Goal: Check status: Check status

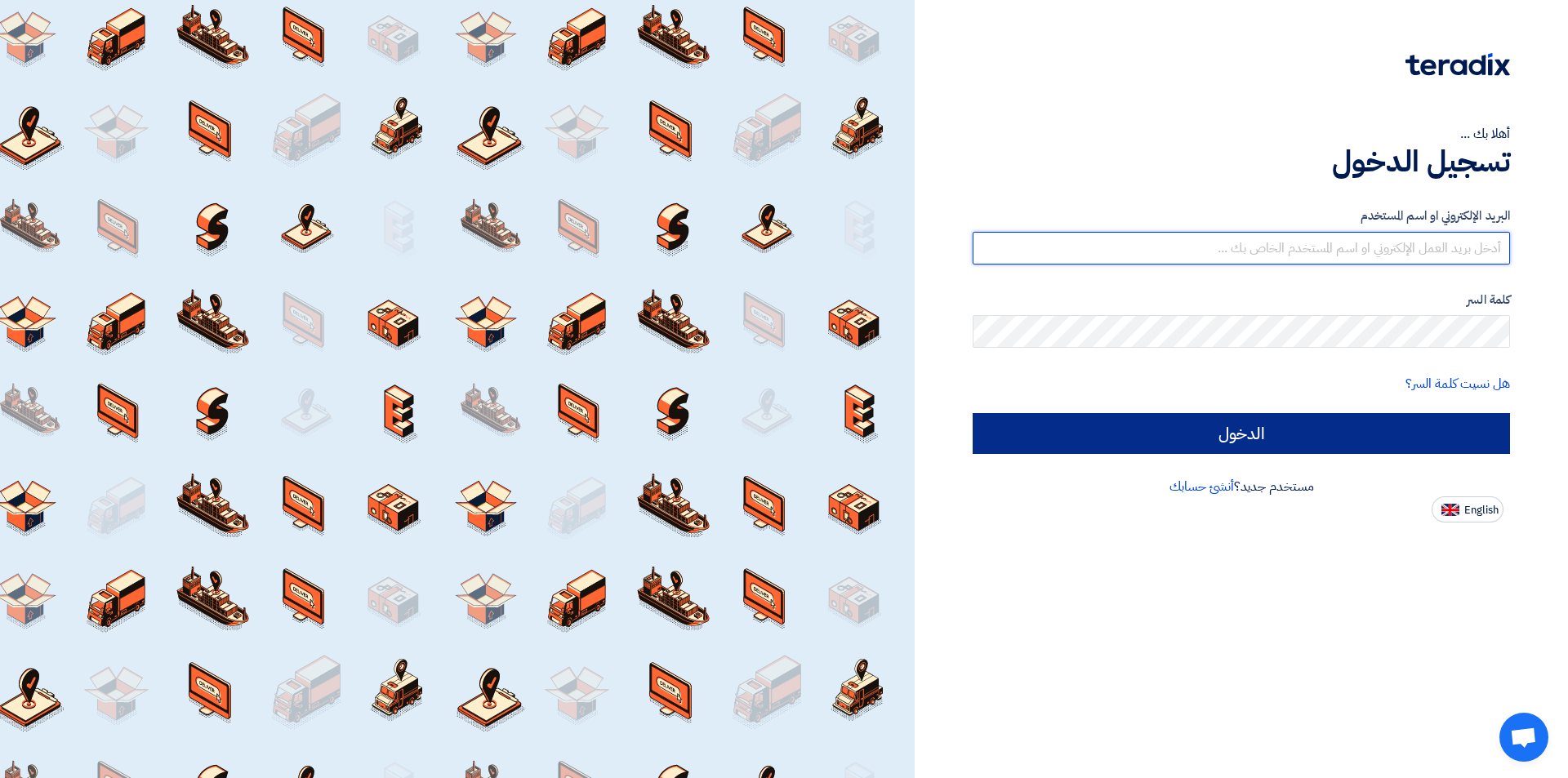
type input "[EMAIL_ADDRESS][DOMAIN_NAME]"
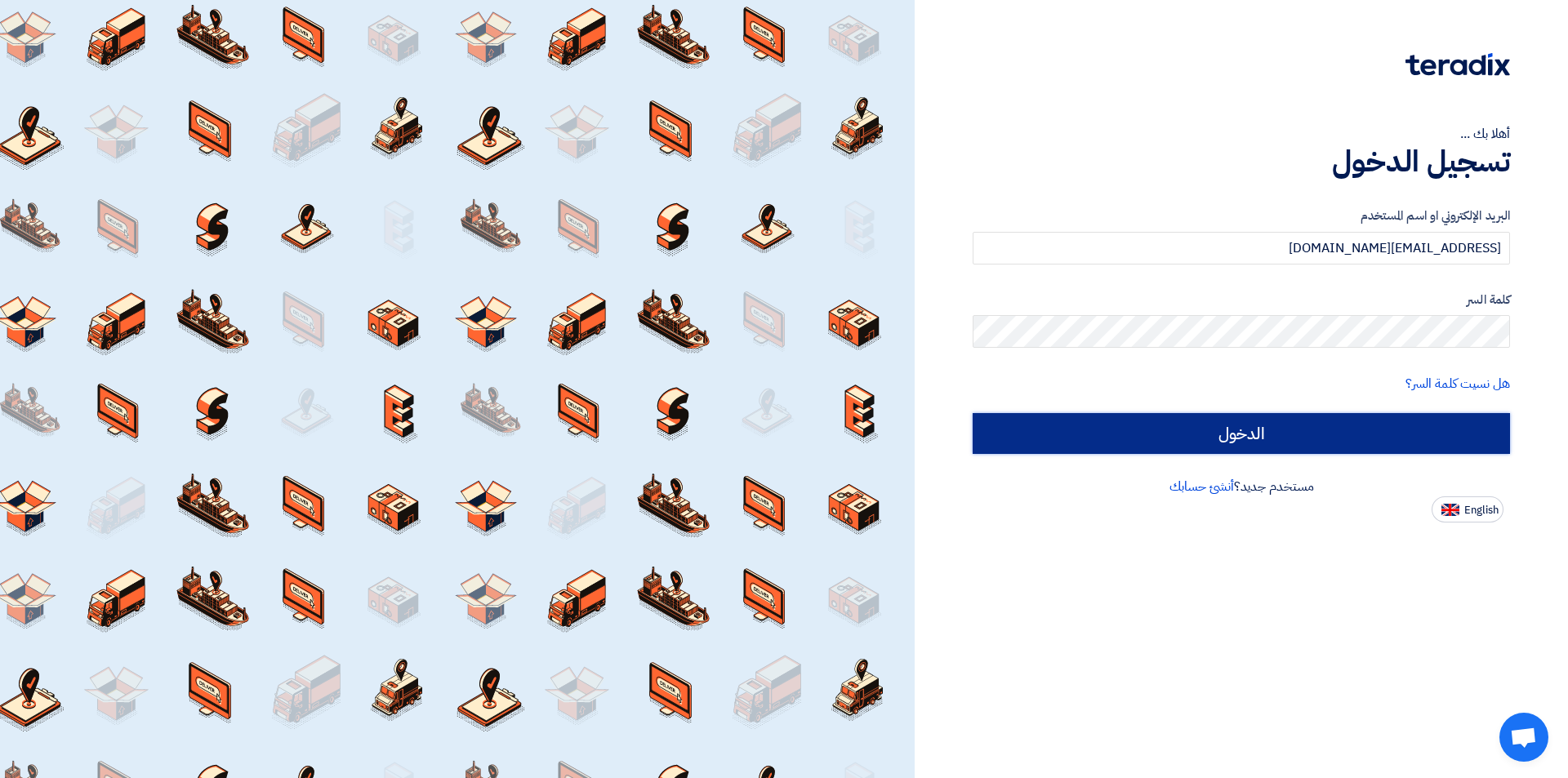
click at [1143, 419] on input "الدخول" at bounding box center [1241, 434] width 538 height 41
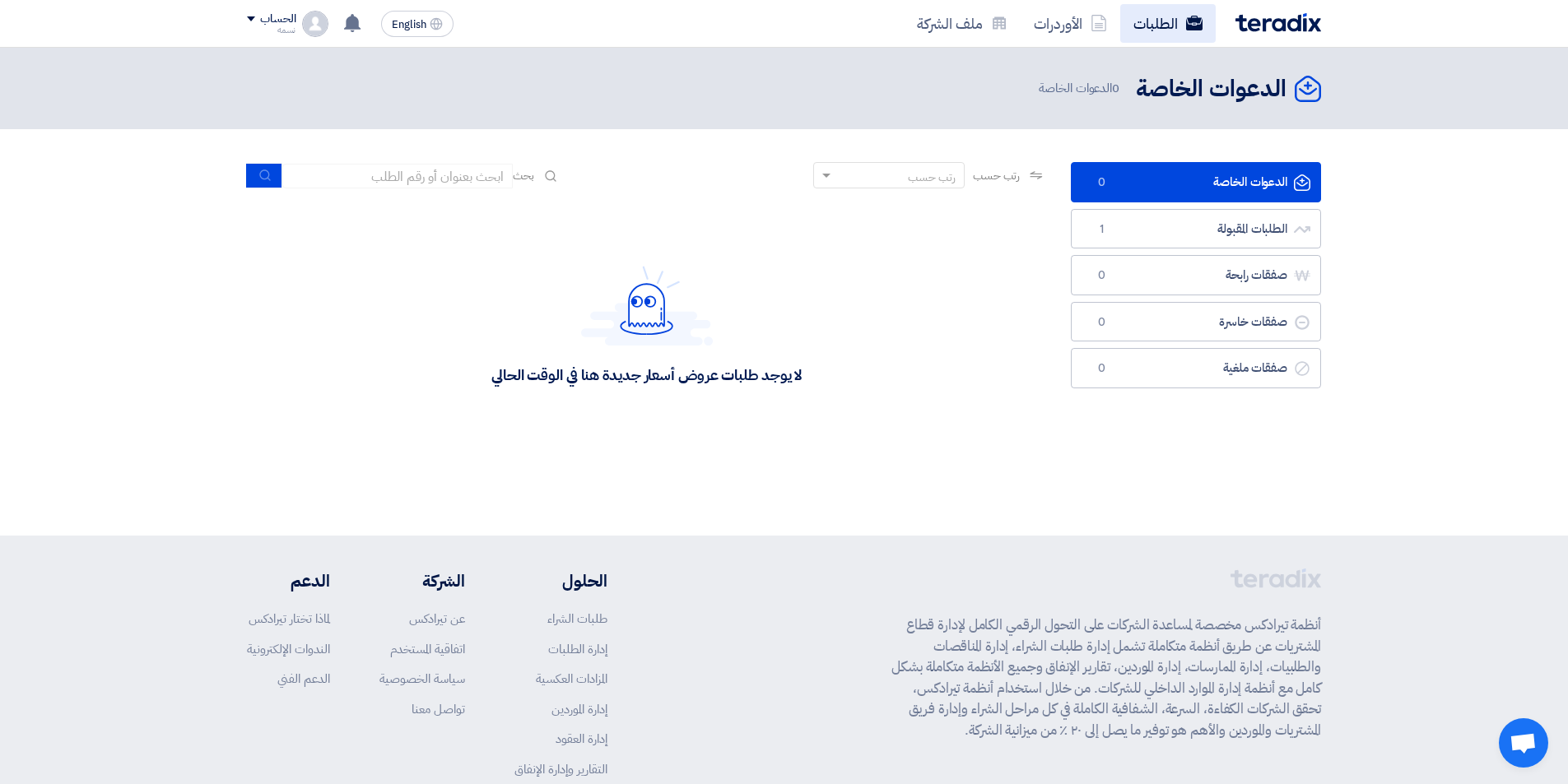
click at [1168, 24] on link "الطلبات" at bounding box center [1168, 23] width 96 height 39
click at [1261, 233] on link "الطلبات المقبولة الطلبات المقبولة 1" at bounding box center [1196, 228] width 250 height 40
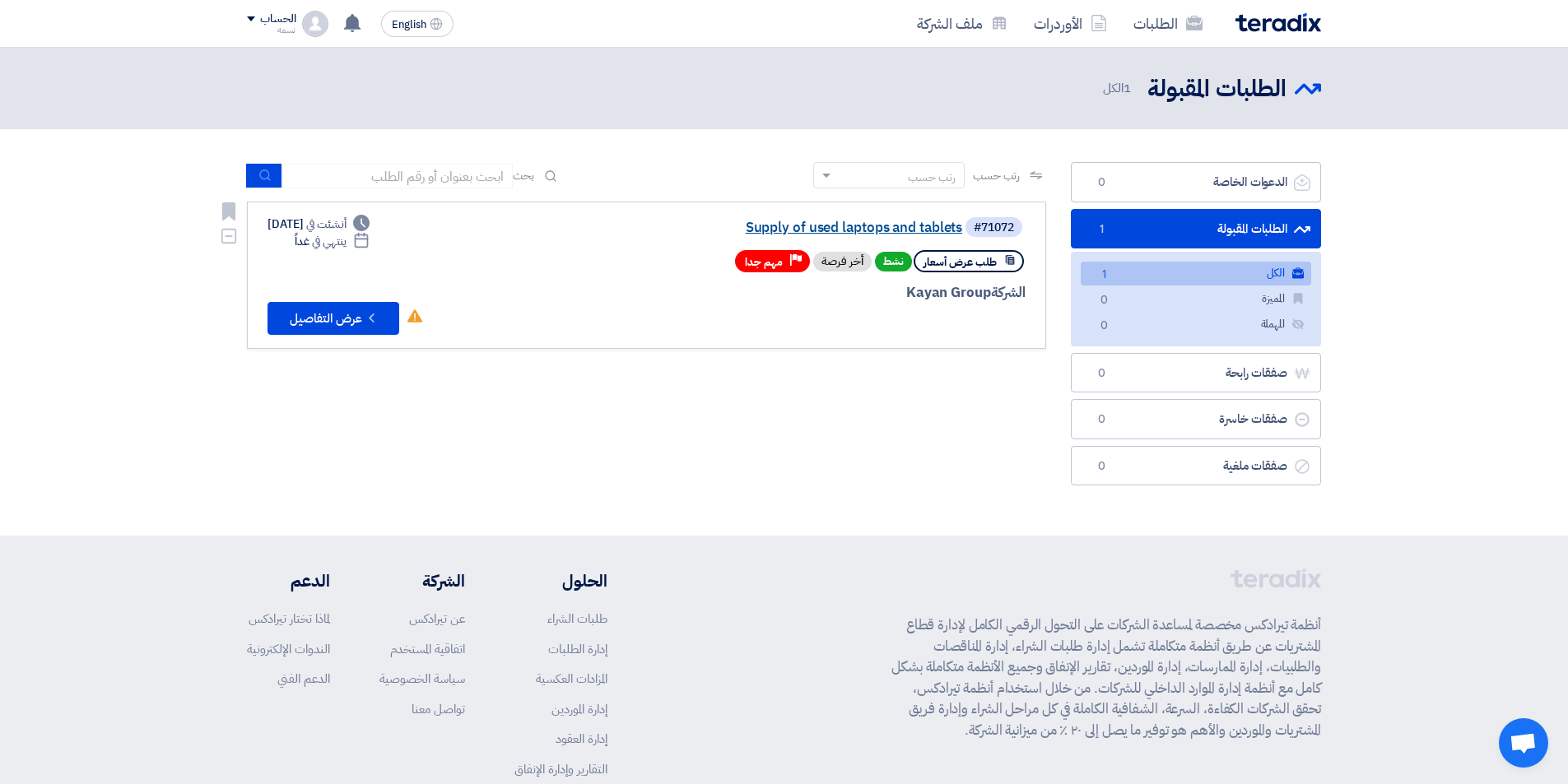
click at [853, 223] on link "Supply of used laptops and tablets" at bounding box center [797, 227] width 329 height 15
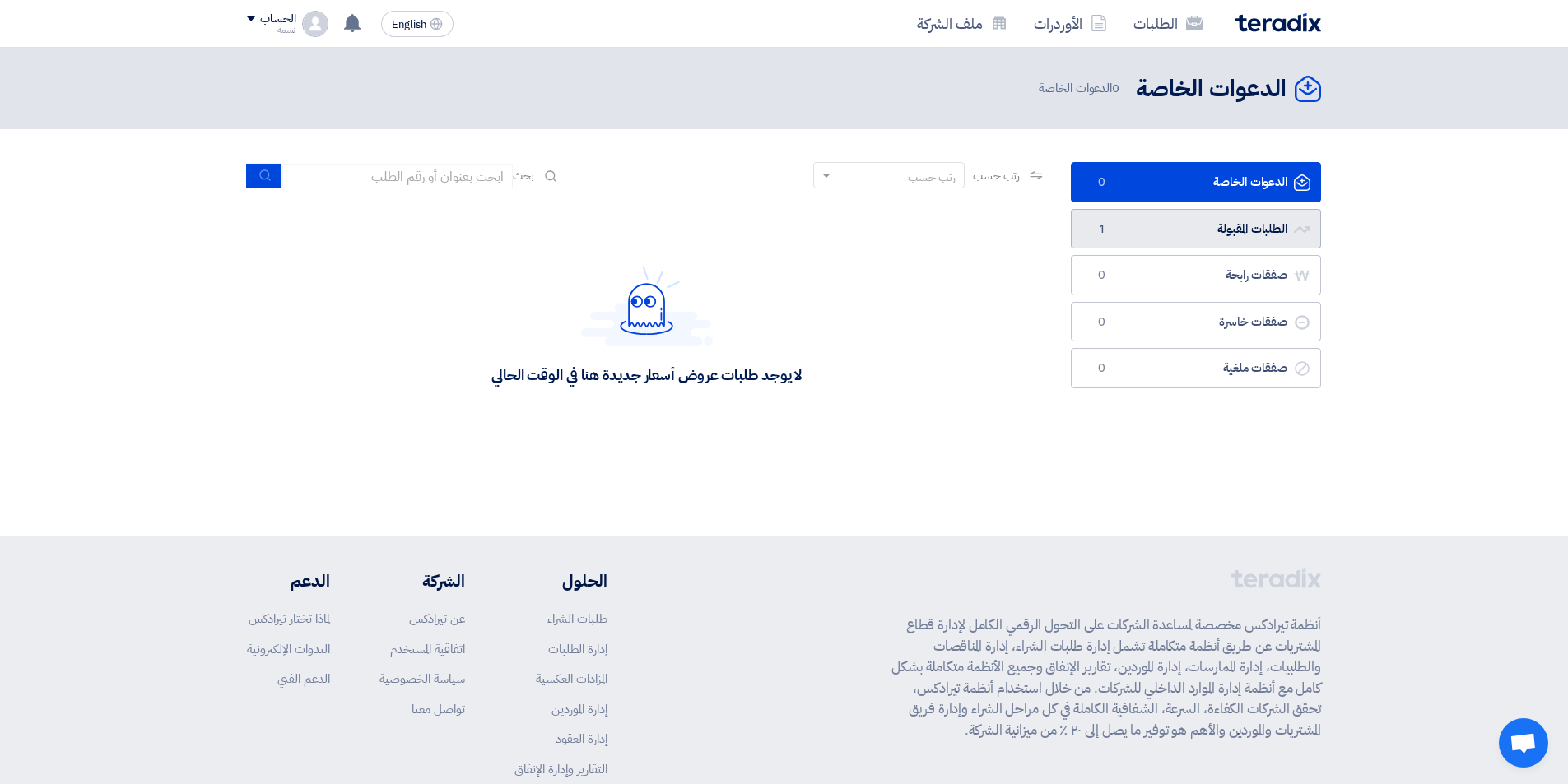
click at [1187, 228] on link "الطلبات المقبولة الطلبات المقبولة 1" at bounding box center [1196, 228] width 250 height 40
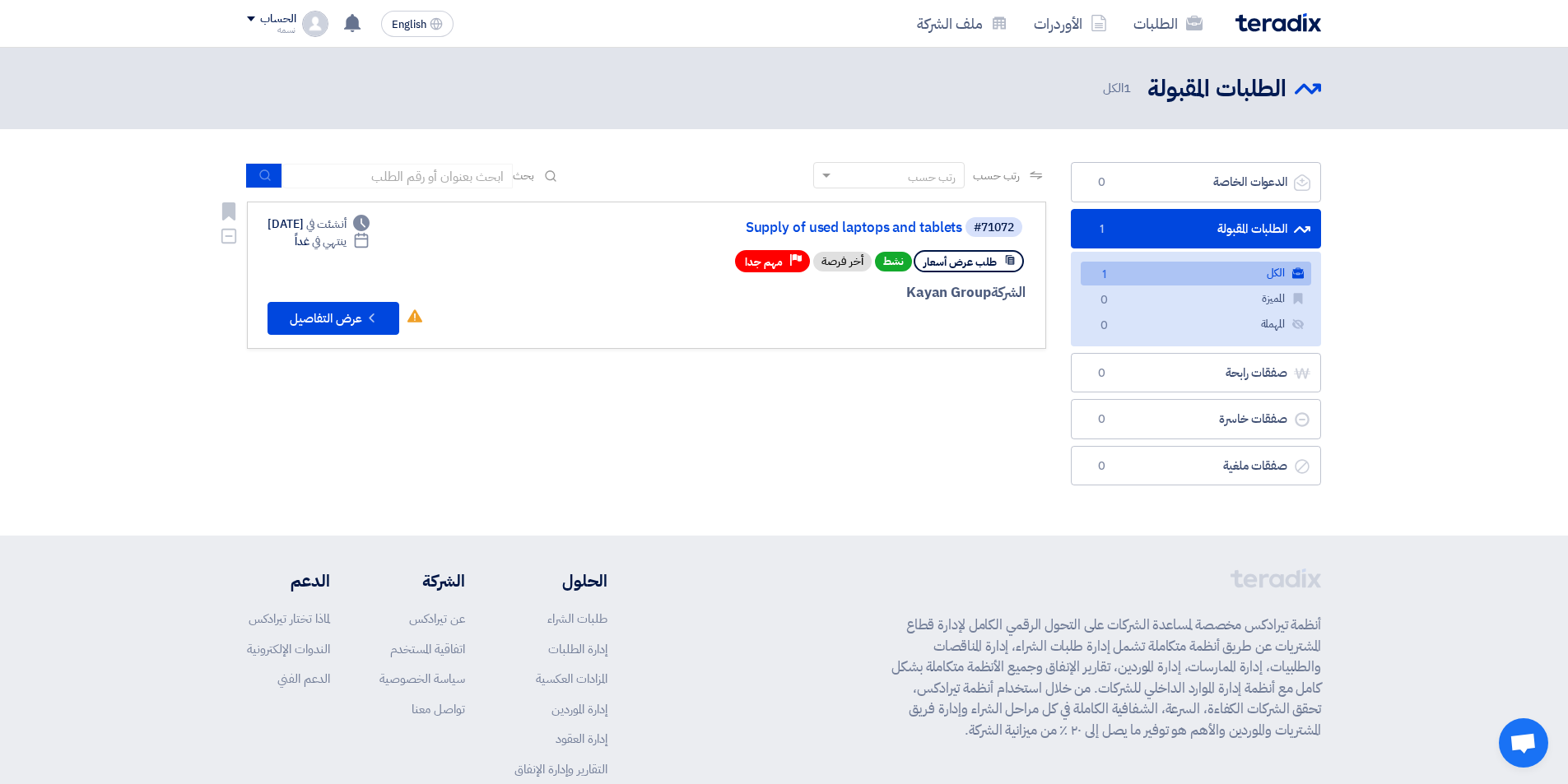
click at [907, 236] on div "#71072 Supply of used laptops and tablets" at bounding box center [827, 227] width 395 height 23
click at [906, 229] on link "Supply of used laptops and tablets" at bounding box center [797, 227] width 329 height 15
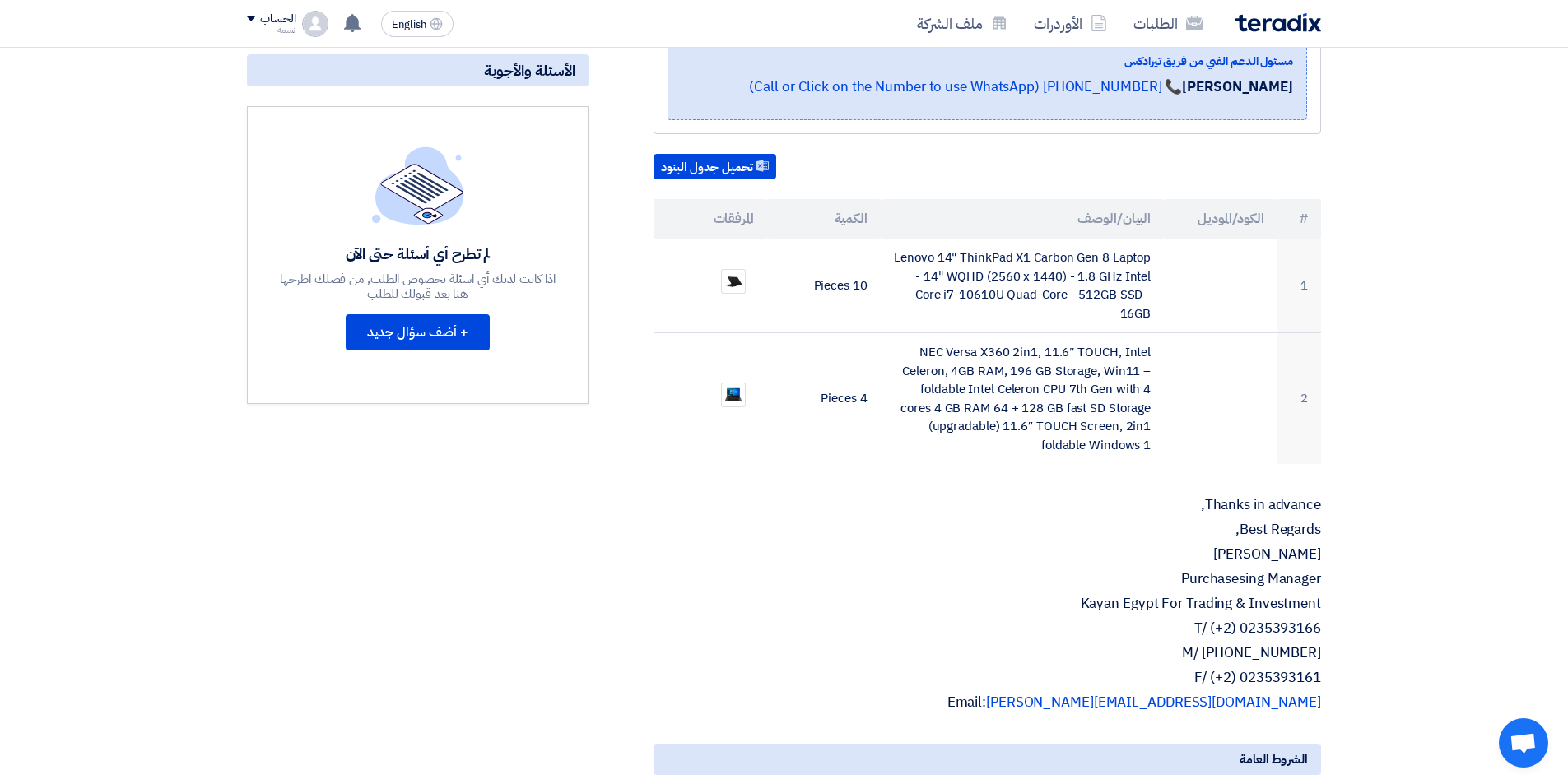
scroll to position [329, 0]
